Goal: Transaction & Acquisition: Purchase product/service

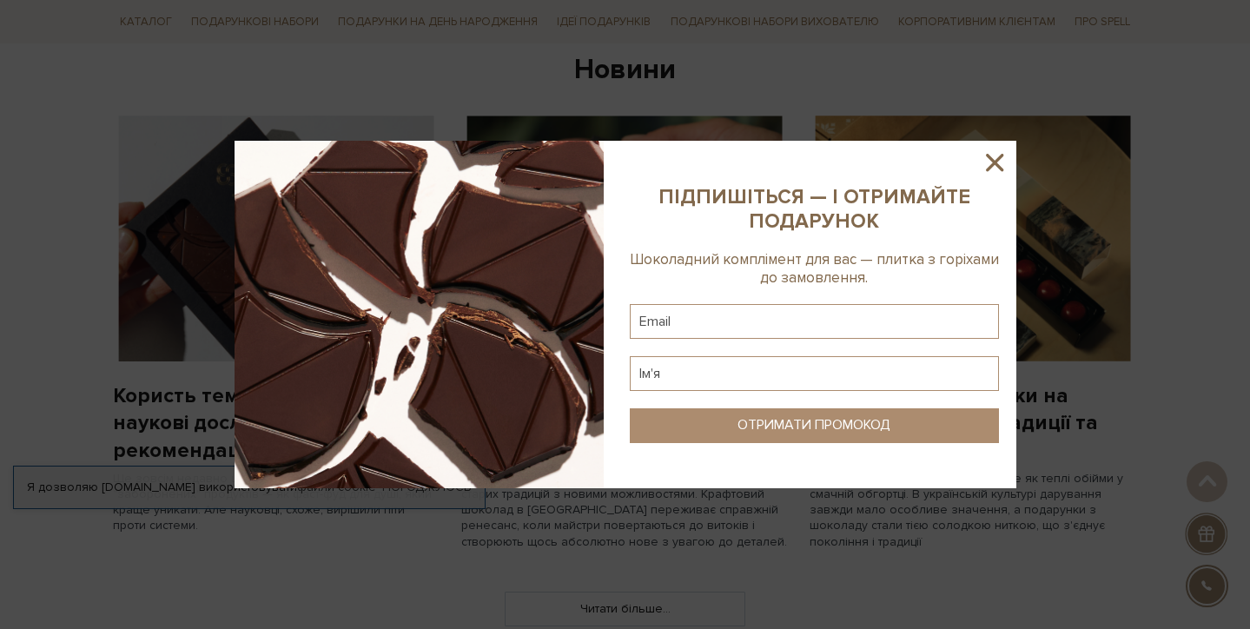
scroll to position [1314, 0]
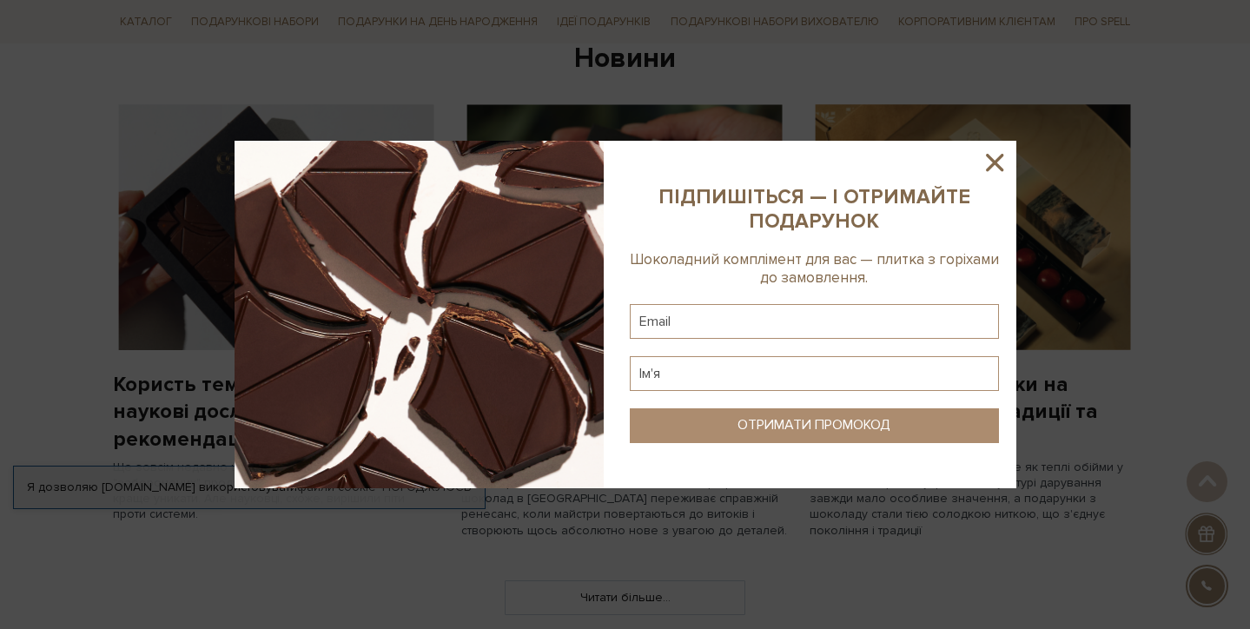
click at [1003, 169] on icon at bounding box center [995, 163] width 30 height 30
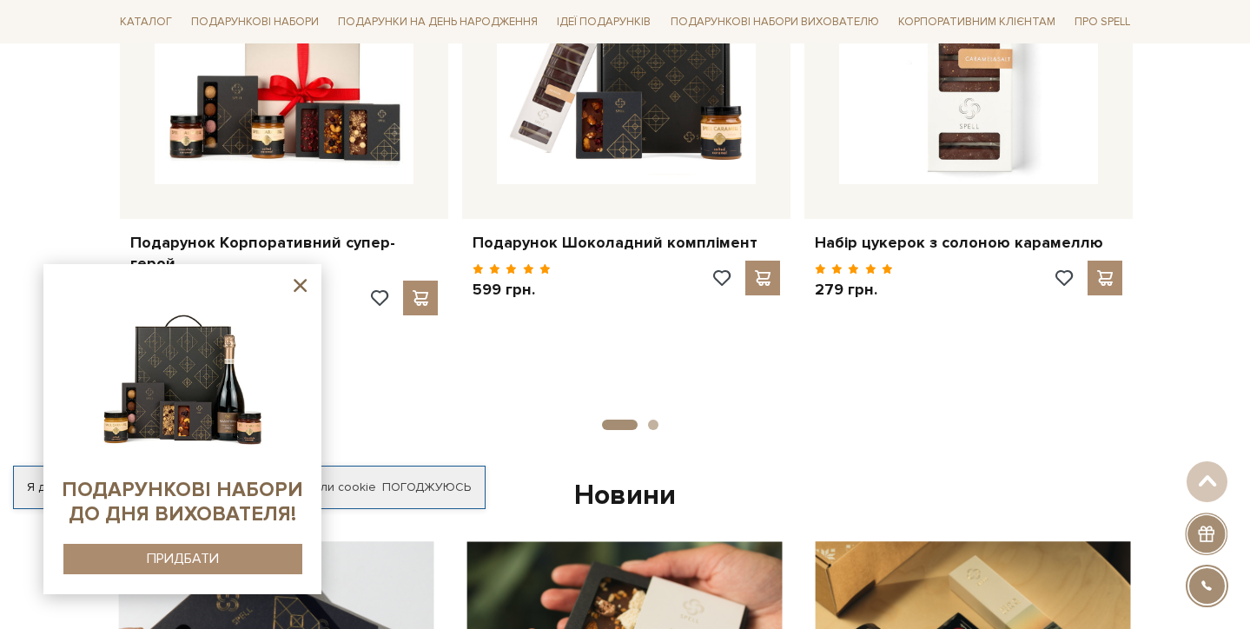
scroll to position [956, 0]
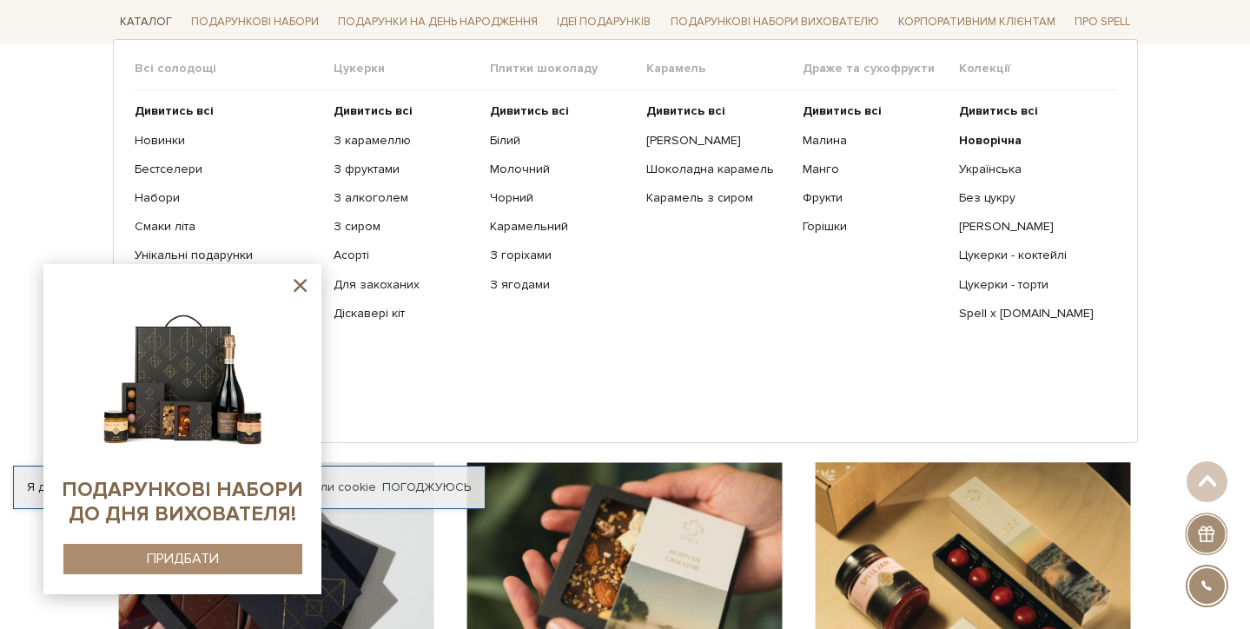
click at [158, 14] on link "Каталог" at bounding box center [146, 22] width 66 height 27
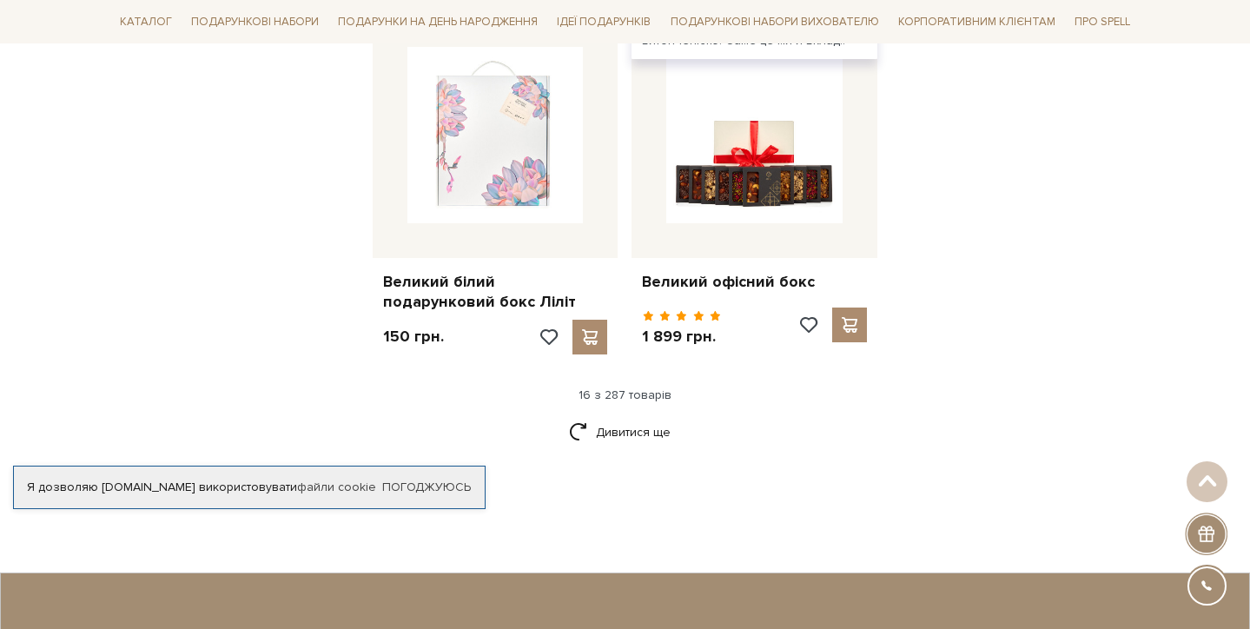
scroll to position [2241, 0]
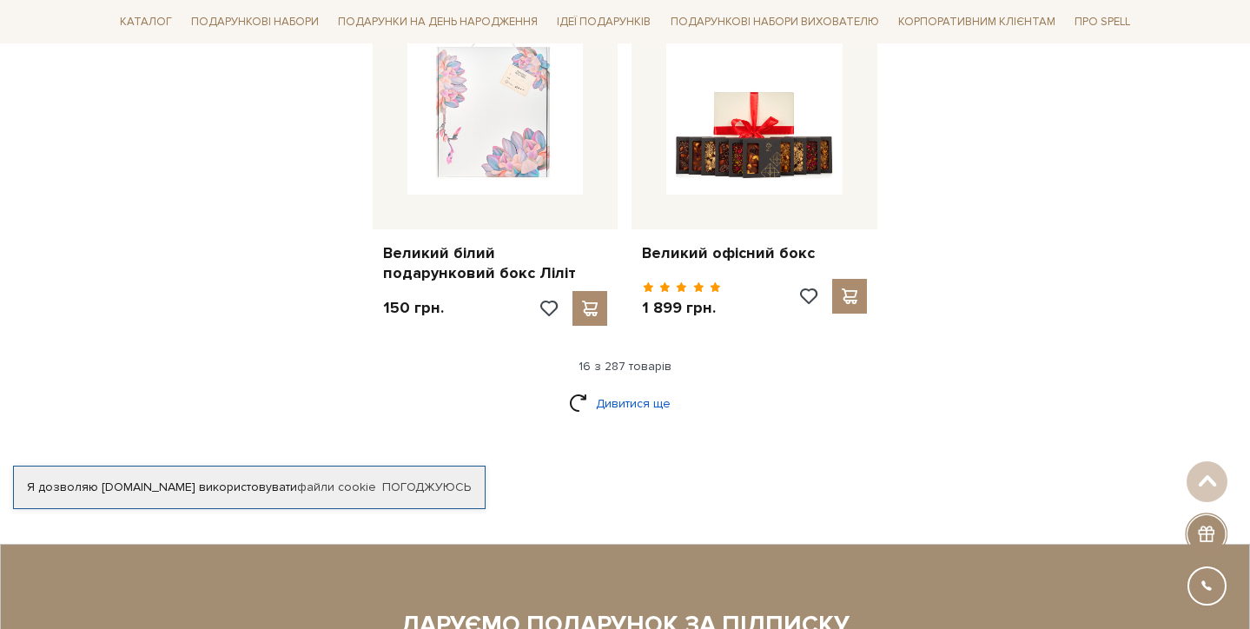
click at [601, 388] on link "Дивитися ще" at bounding box center [625, 403] width 113 height 30
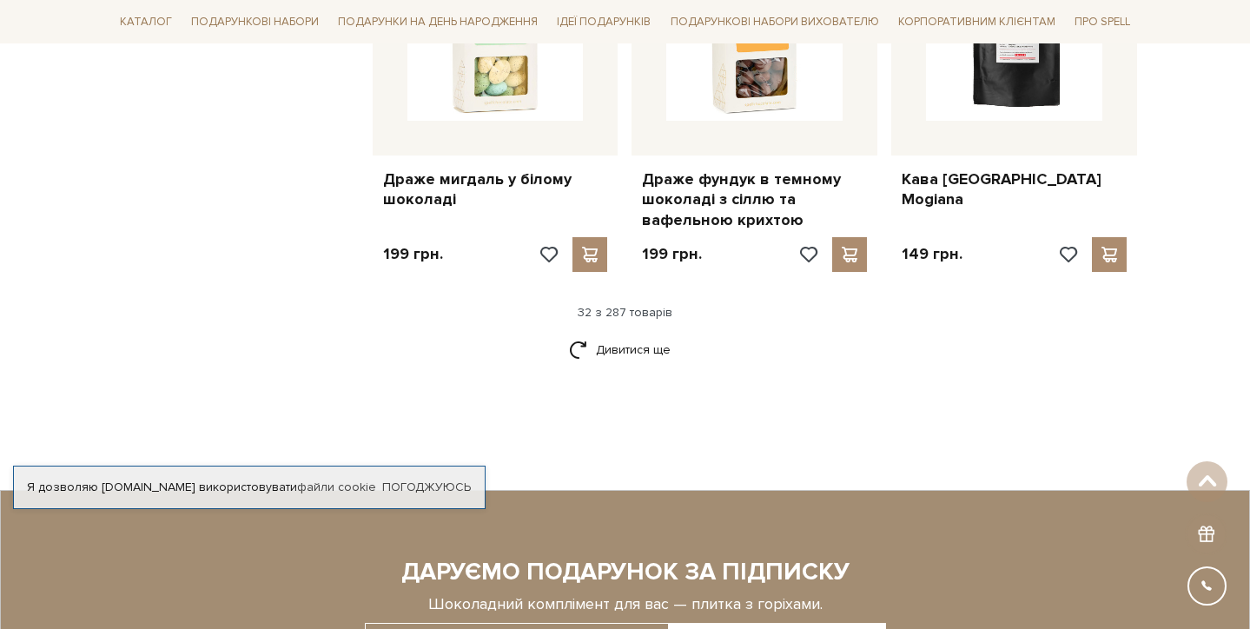
scroll to position [4232, 0]
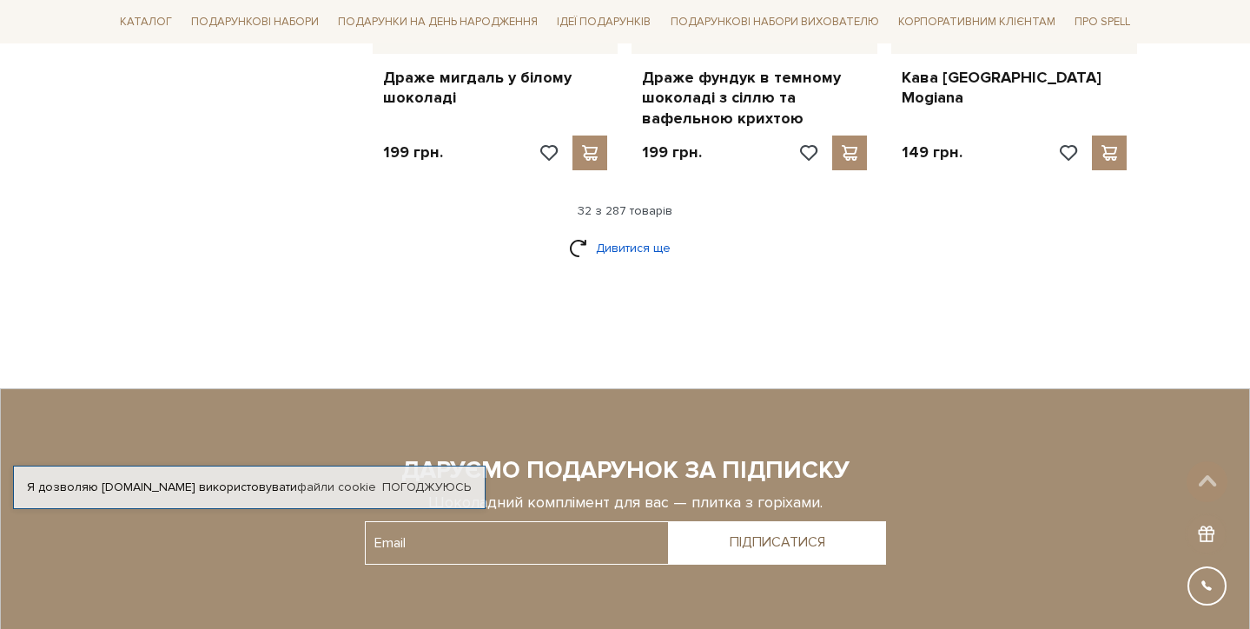
click at [643, 233] on link "Дивитися ще" at bounding box center [625, 248] width 113 height 30
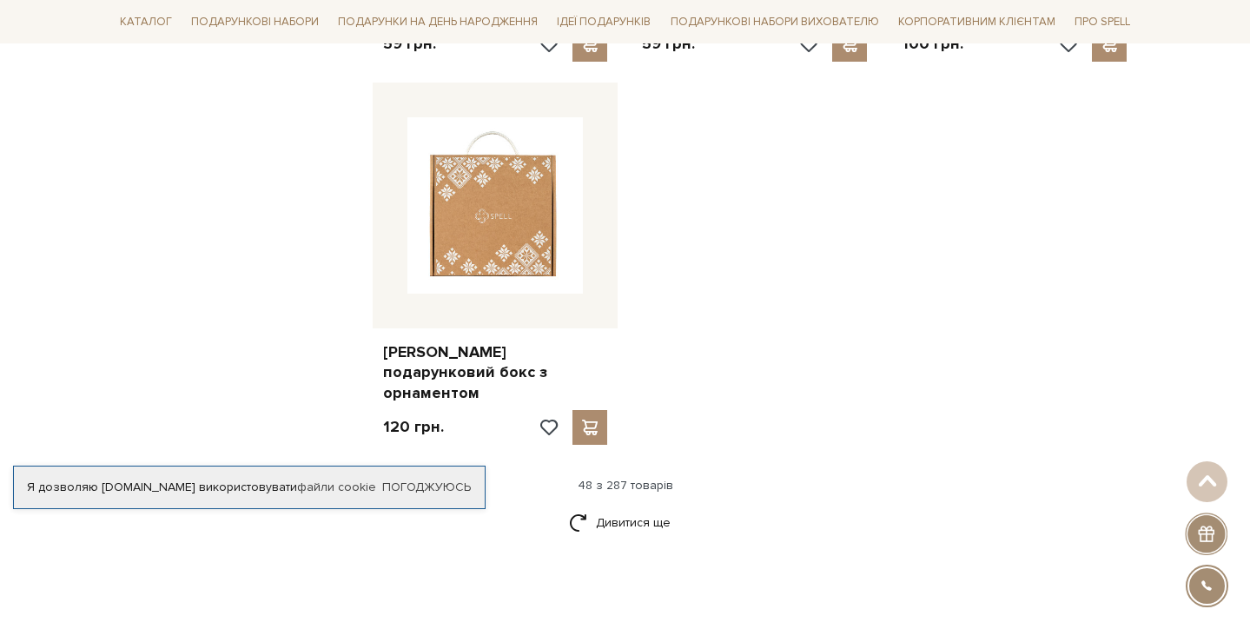
scroll to position [6210, 0]
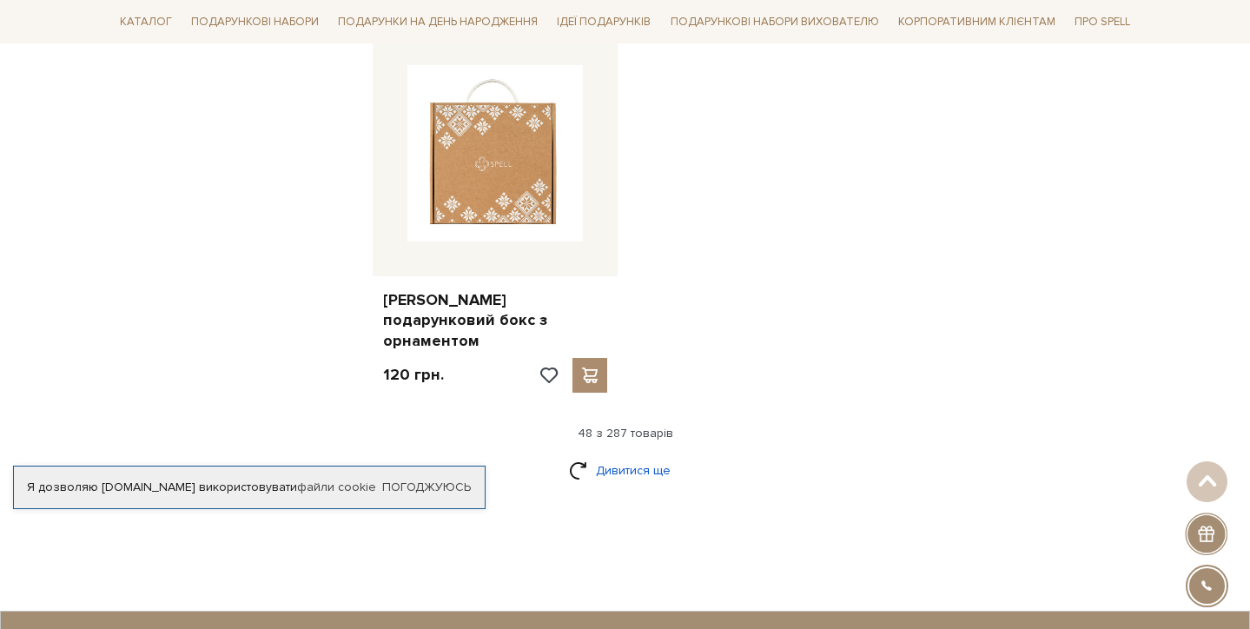
click at [604, 455] on link "Дивитися ще" at bounding box center [625, 470] width 113 height 30
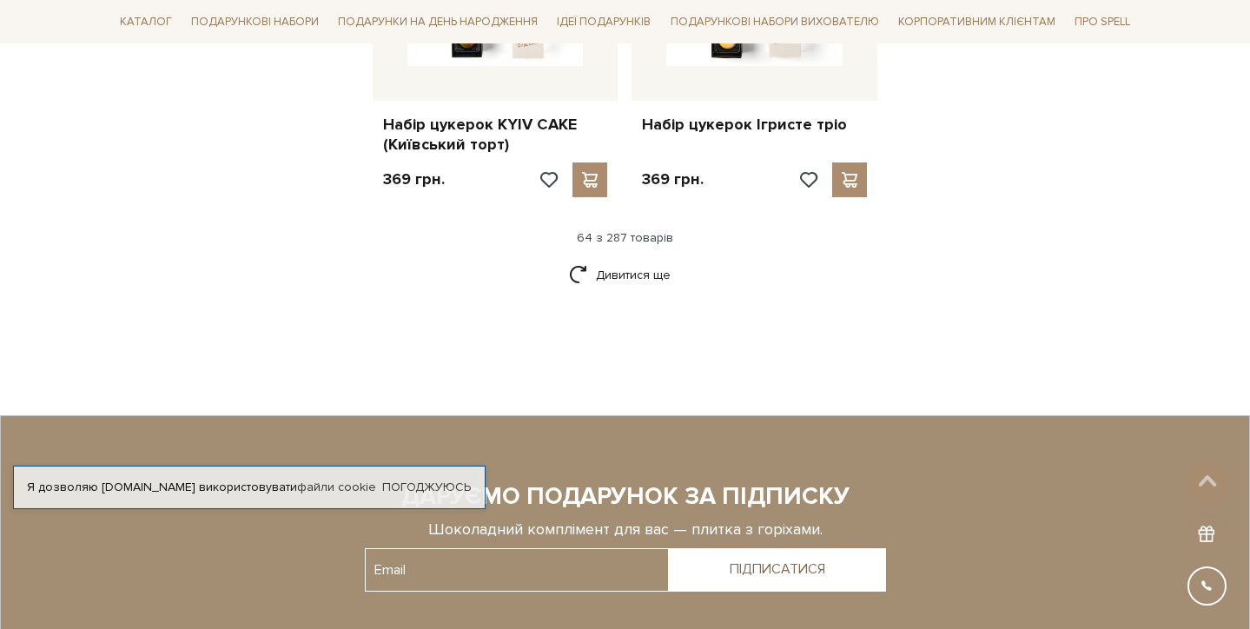
scroll to position [8304, 0]
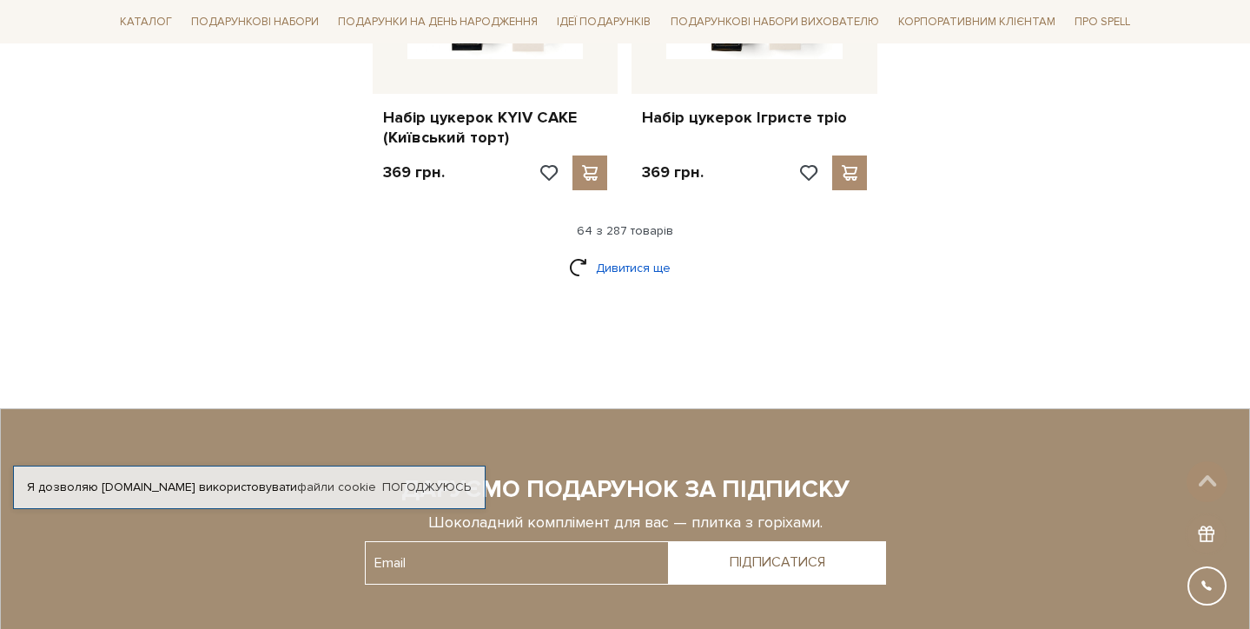
click at [632, 253] on link "Дивитися ще" at bounding box center [625, 268] width 113 height 30
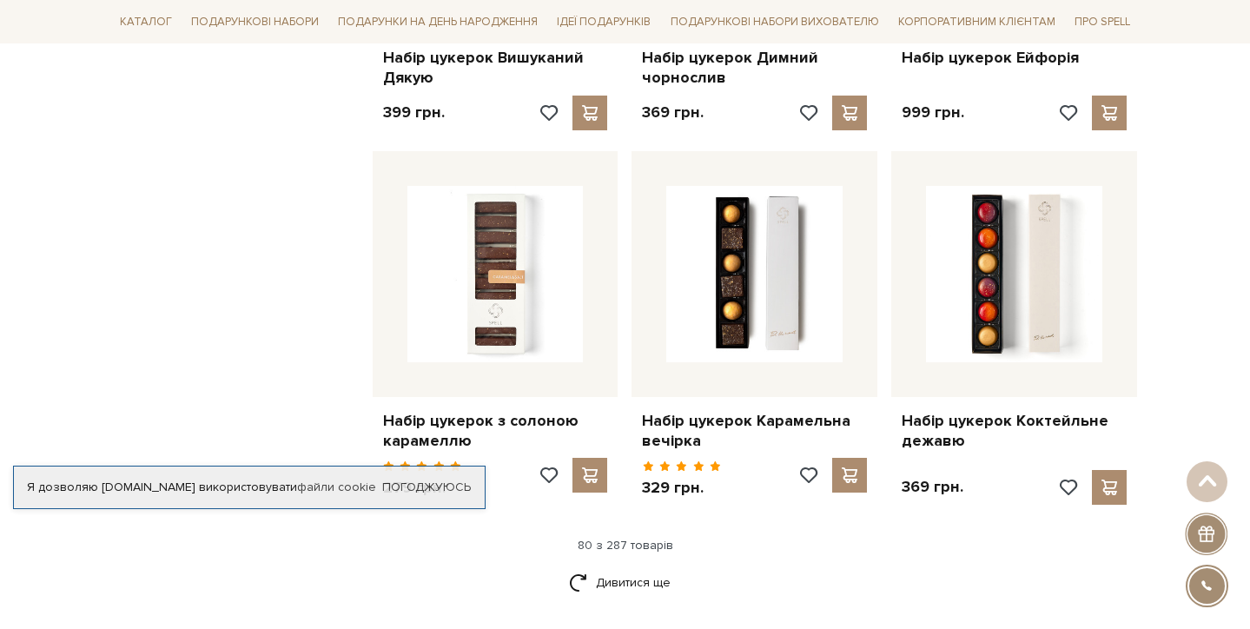
scroll to position [9877, 0]
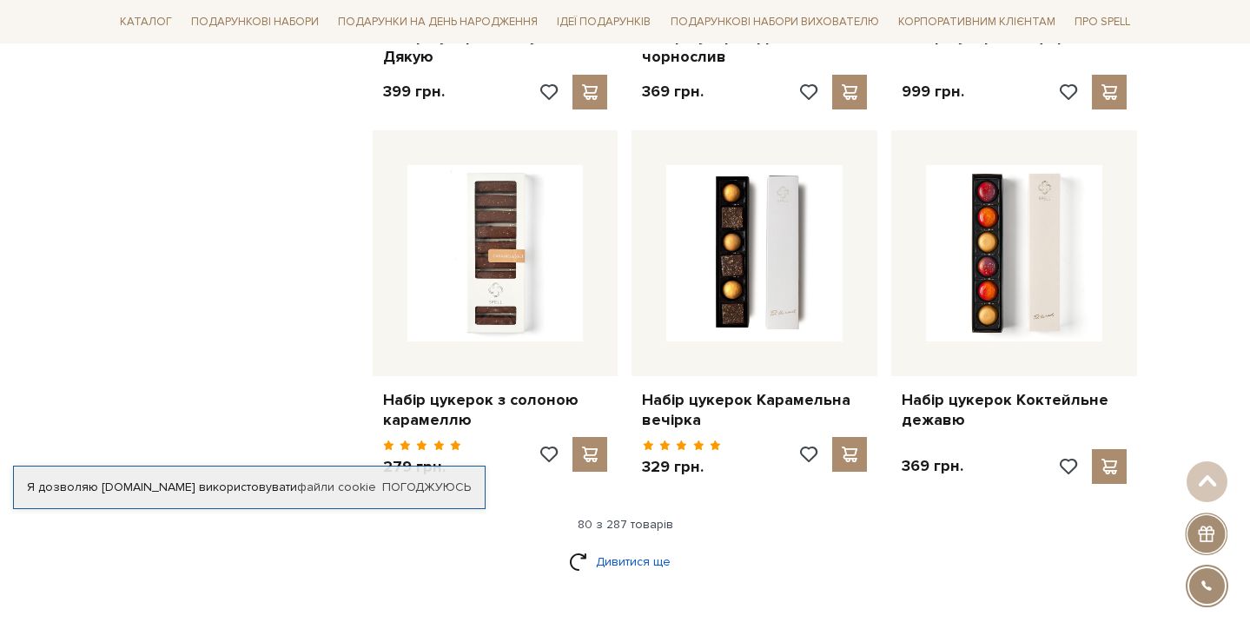
click at [597, 546] on link "Дивитися ще" at bounding box center [625, 561] width 113 height 30
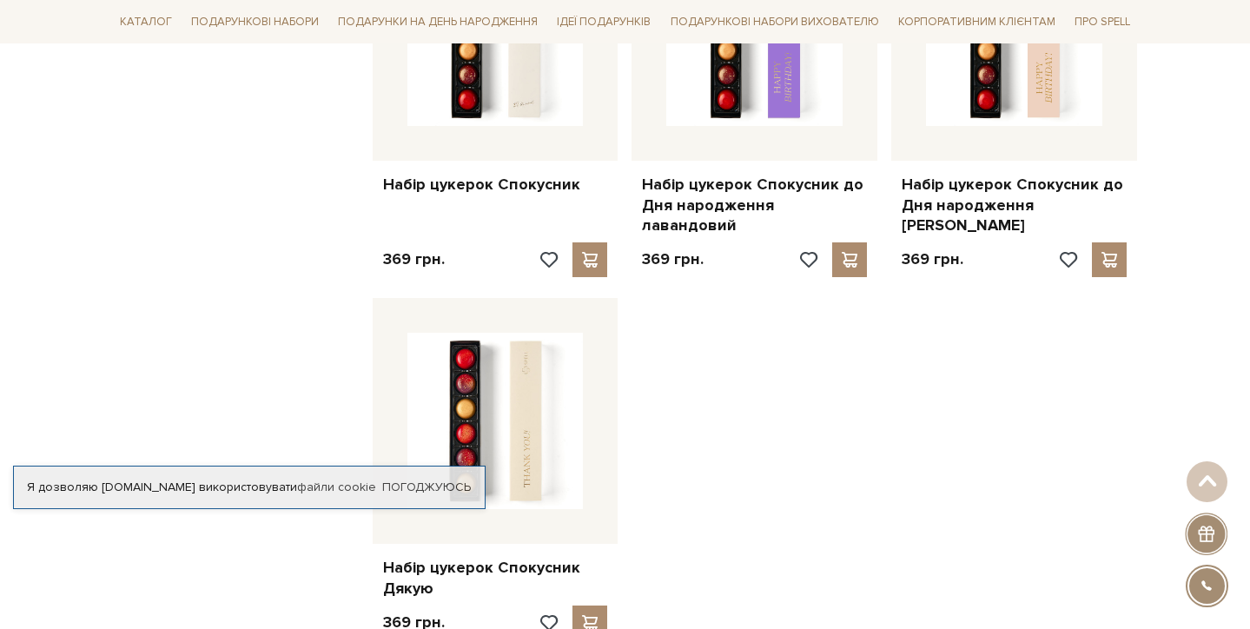
scroll to position [11977, 0]
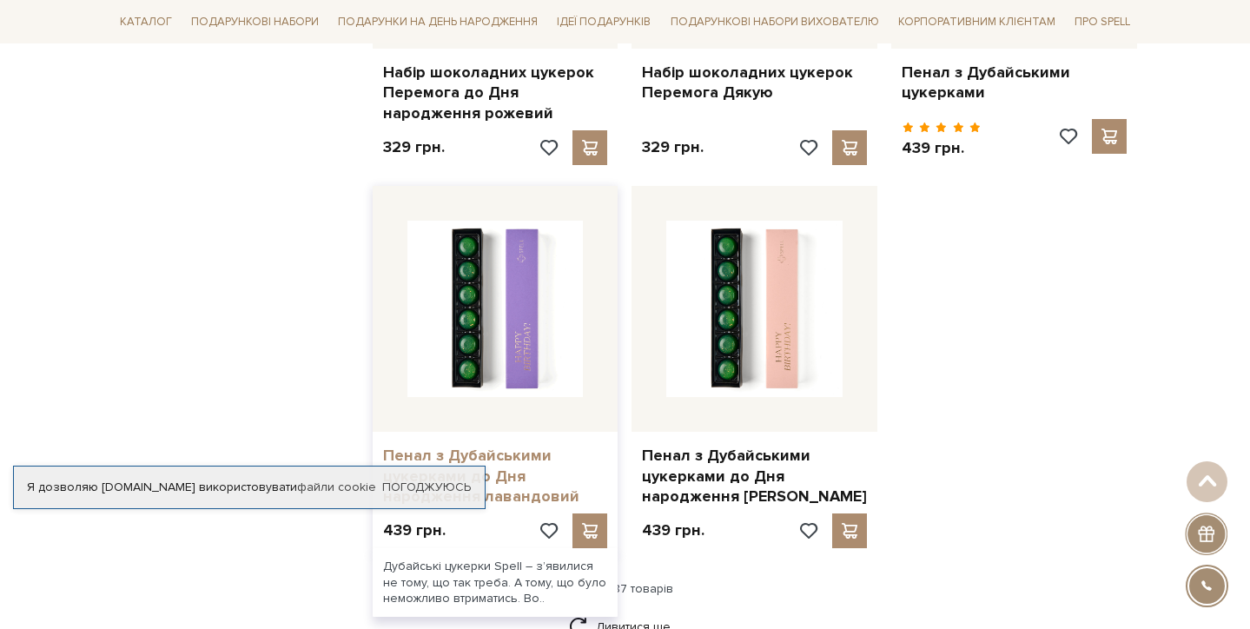
scroll to position [14113, 0]
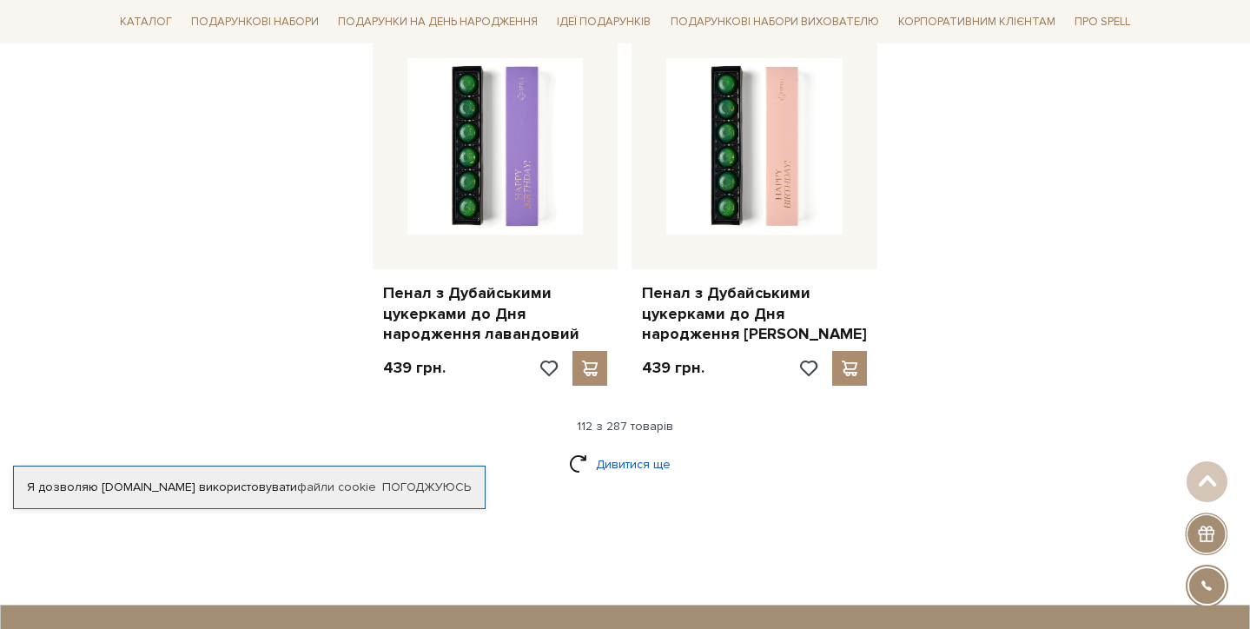
click at [635, 449] on link "Дивитися ще" at bounding box center [625, 464] width 113 height 30
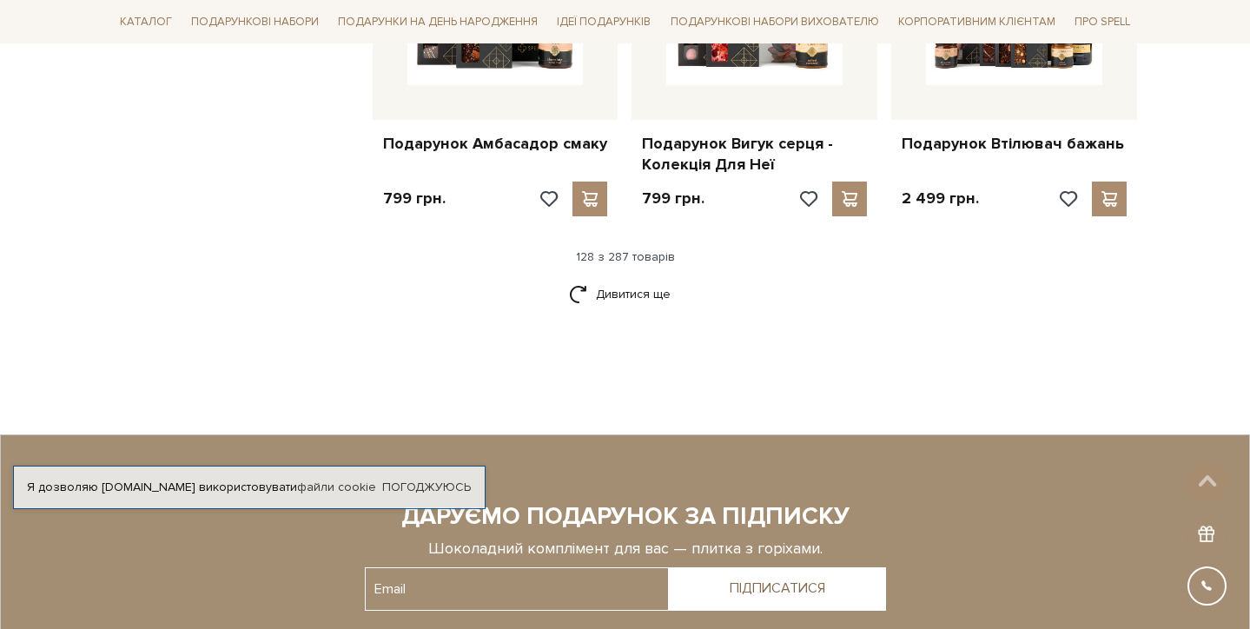
scroll to position [16129, 0]
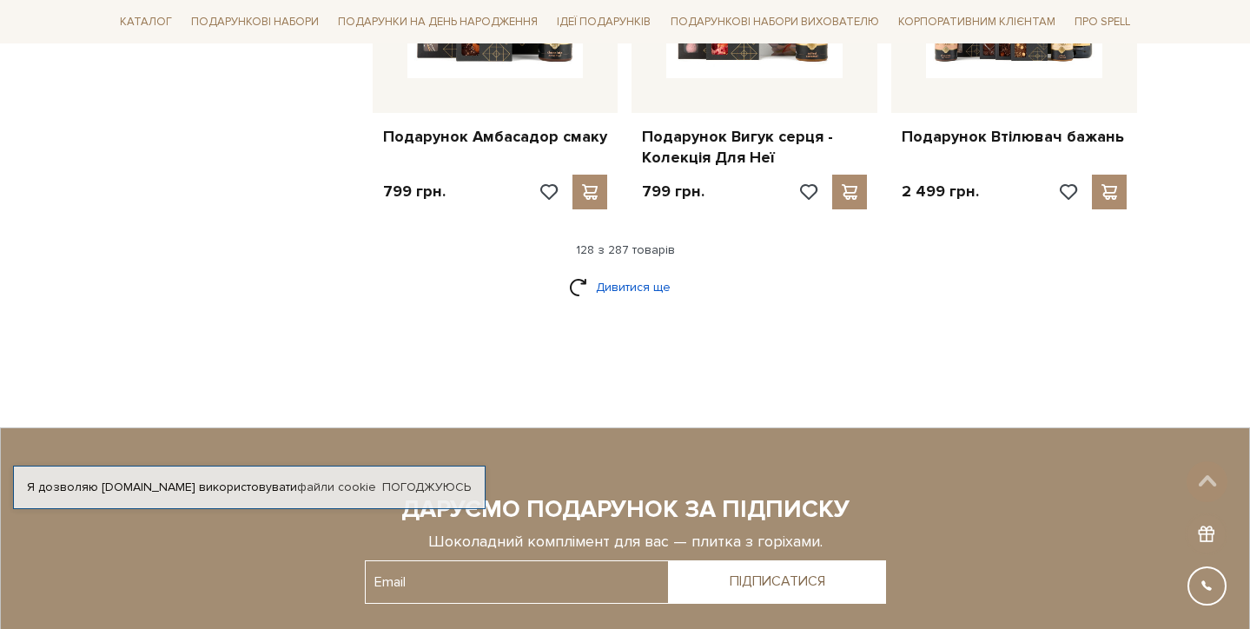
click at [607, 272] on link "Дивитися ще" at bounding box center [625, 287] width 113 height 30
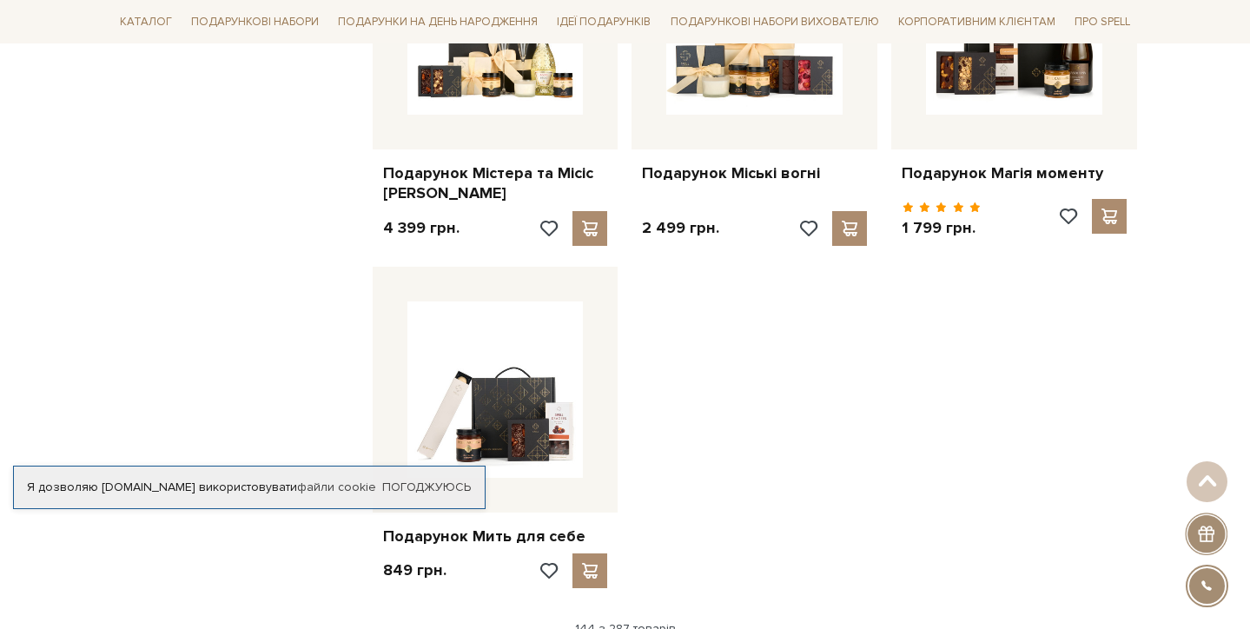
scroll to position [18009, 0]
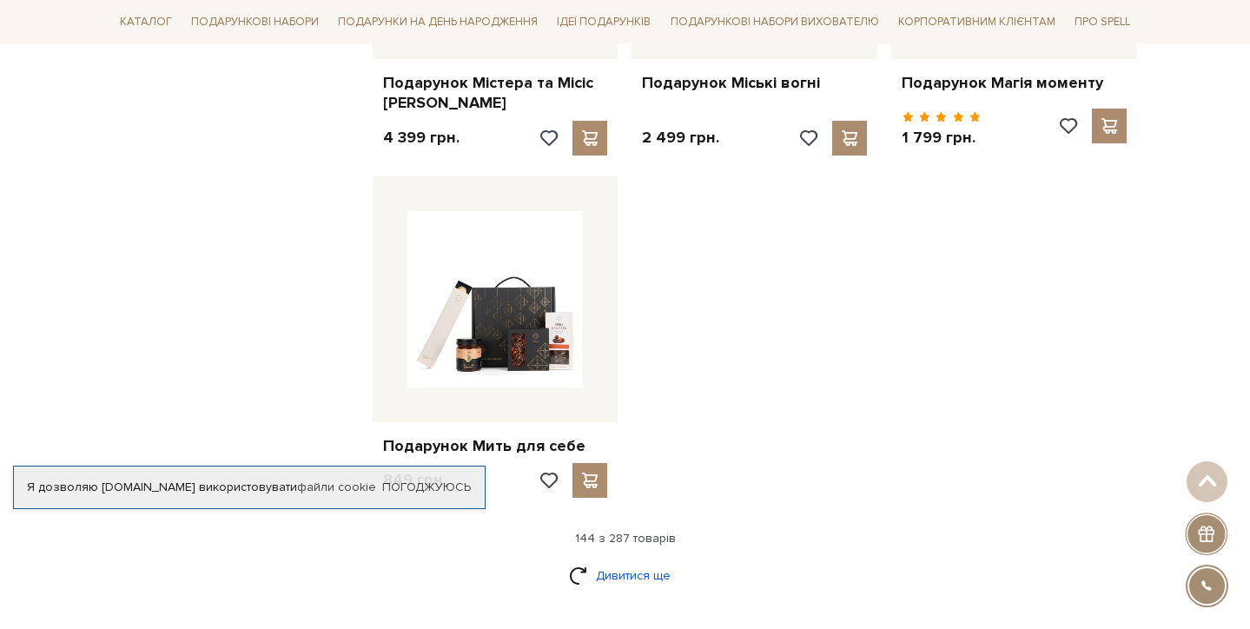
click at [639, 560] on link "Дивитися ще" at bounding box center [625, 575] width 113 height 30
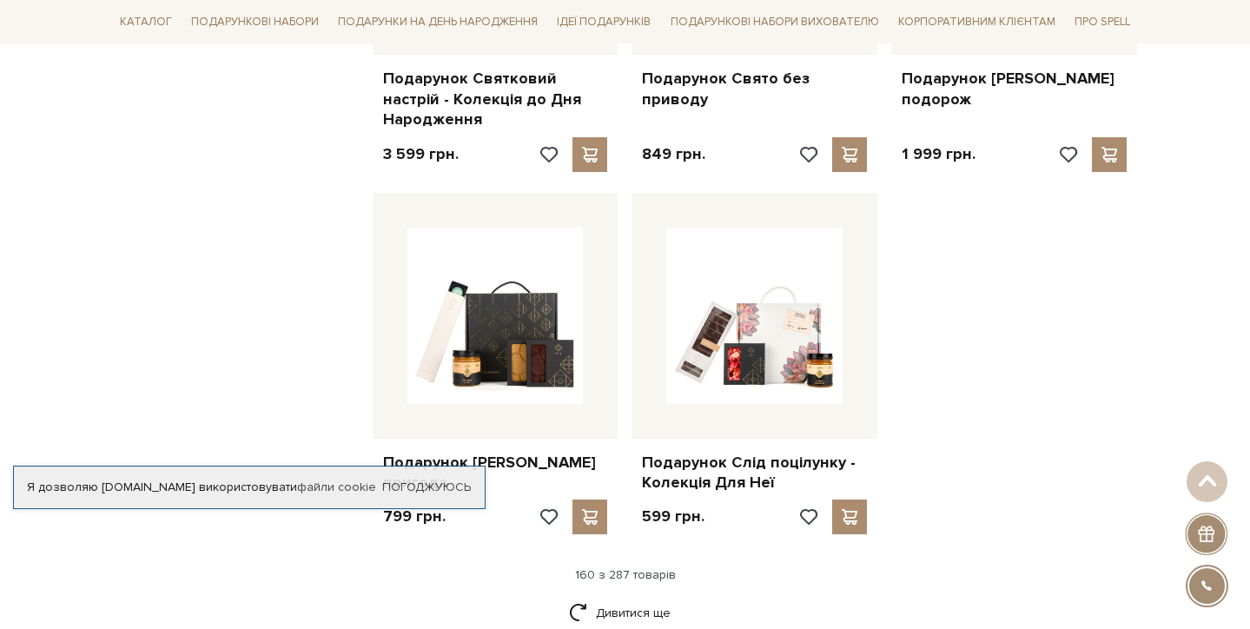
scroll to position [19909, 0]
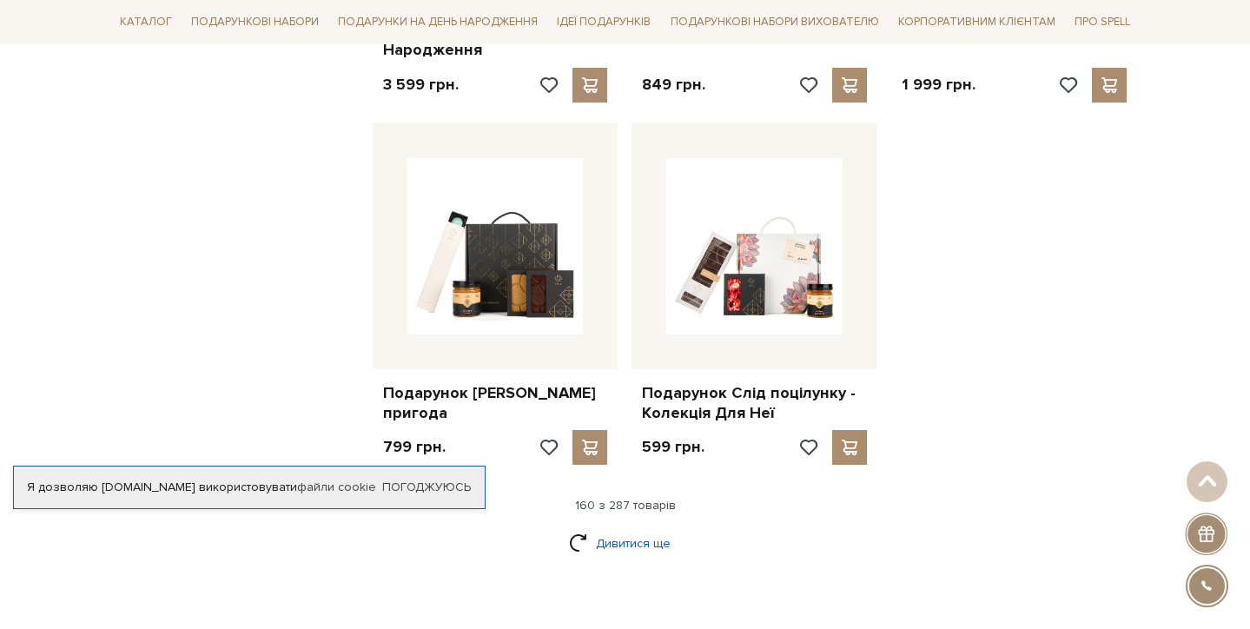
click at [587, 528] on link "Дивитися ще" at bounding box center [625, 543] width 113 height 30
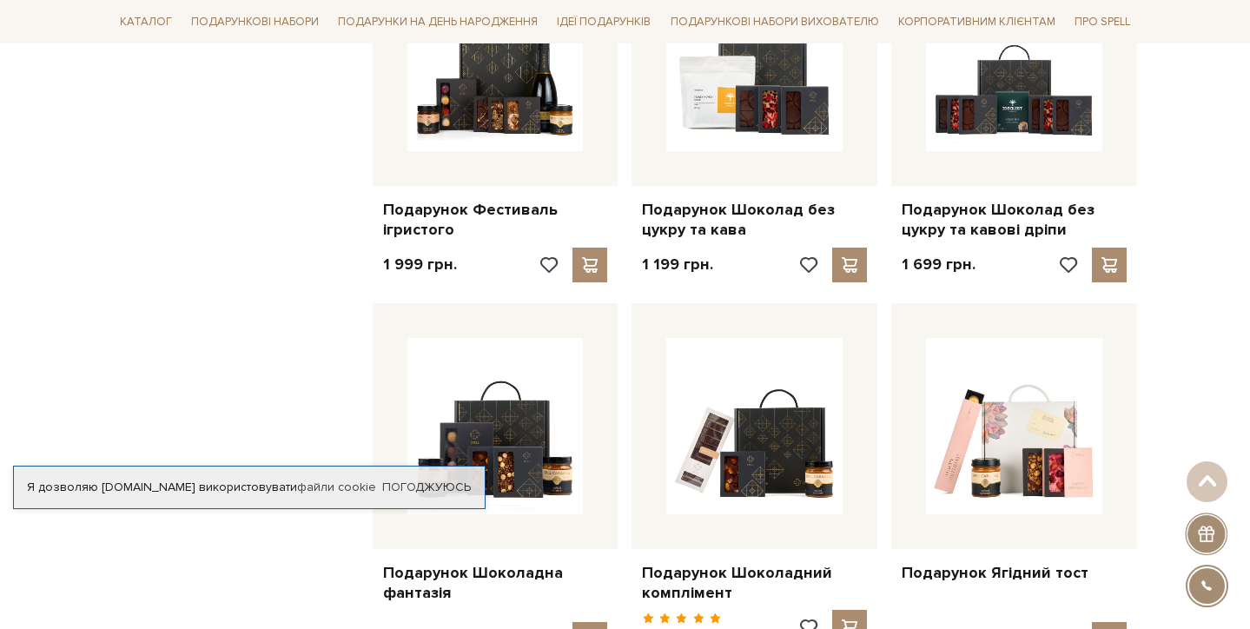
scroll to position [21649, 0]
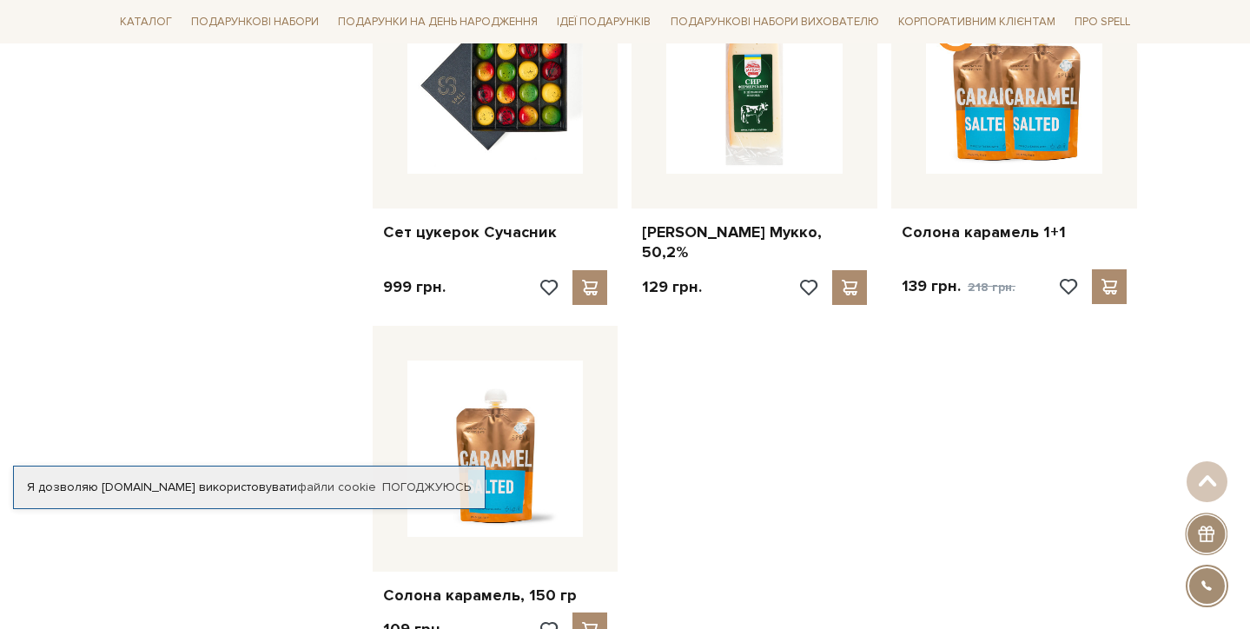
scroll to position [23822, 0]
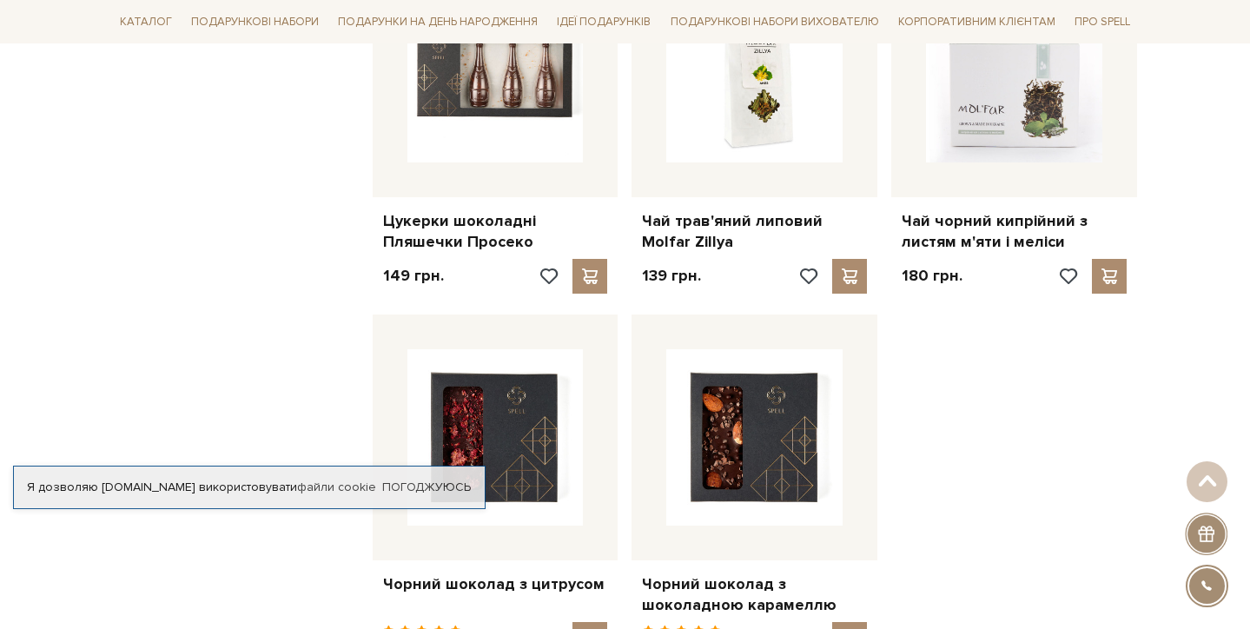
scroll to position [25644, 0]
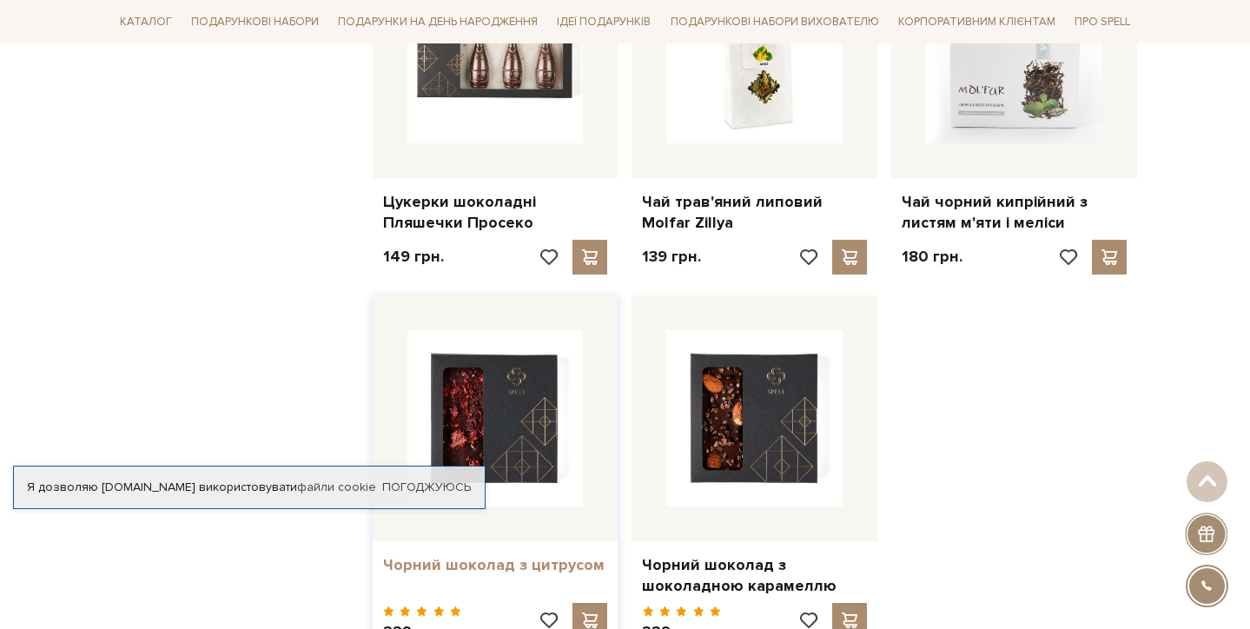
click at [429, 555] on link "Чорний шоколад з цитрусом" at bounding box center [495, 565] width 225 height 20
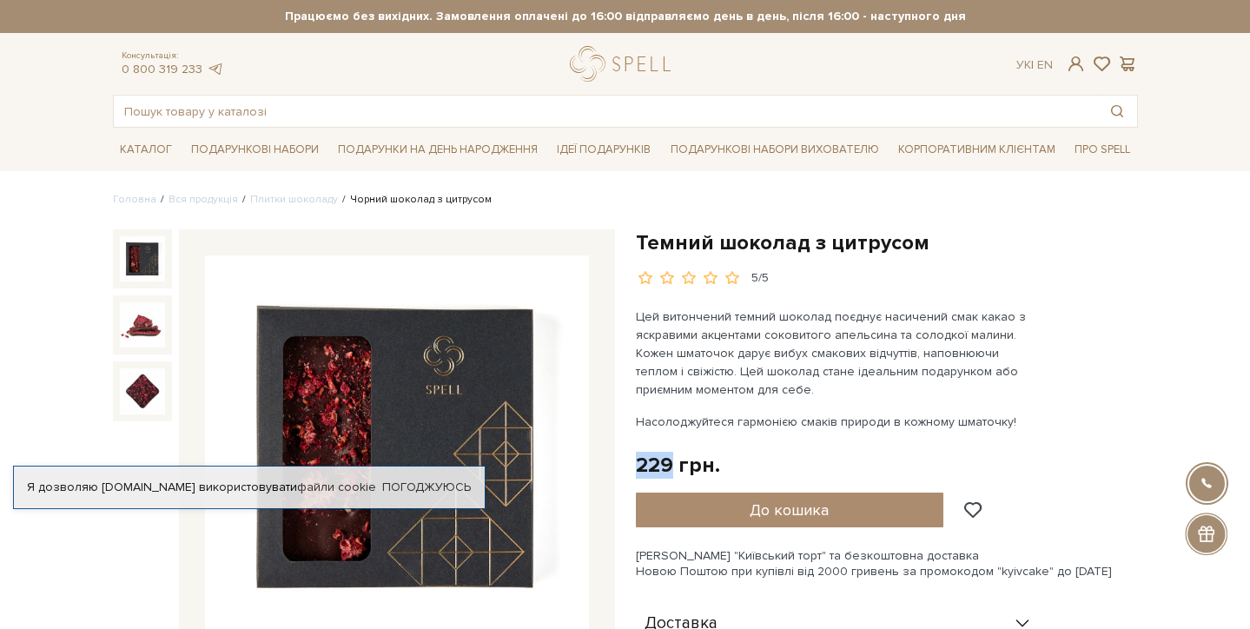
drag, startPoint x: 635, startPoint y: 463, endPoint x: 670, endPoint y: 463, distance: 34.7
click at [670, 463] on div "229 грн." at bounding box center [678, 465] width 84 height 27
copy div "229"
